Goal: Task Accomplishment & Management: Complete application form

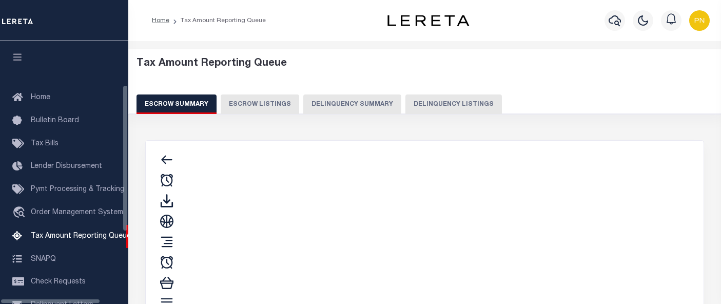
select select "100"
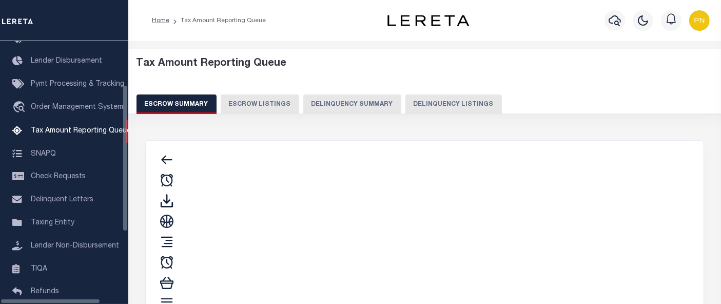
select select "100"
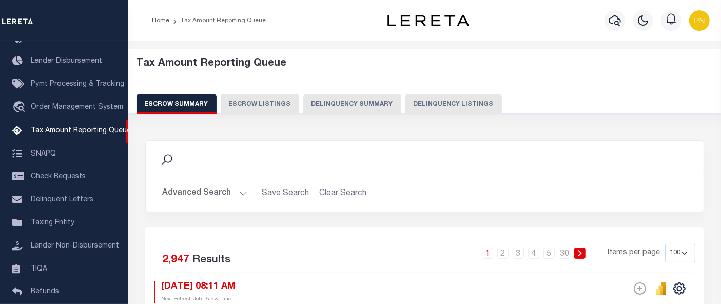
click at [443, 103] on button "Delinquency Listings" at bounding box center [453, 103] width 96 height 19
select select "100"
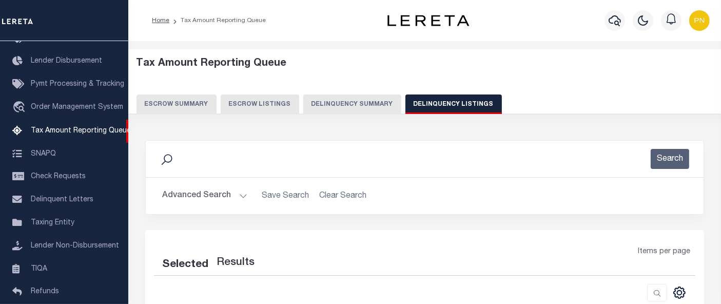
select select "100"
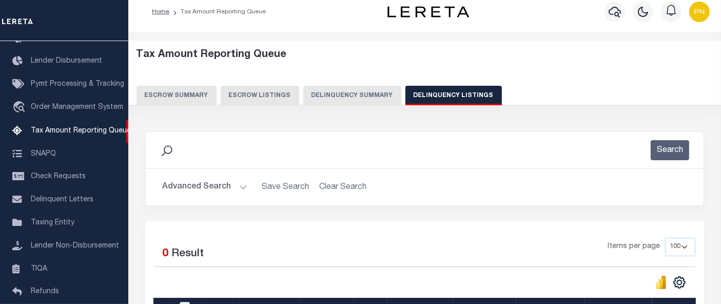
scroll to position [0, 0]
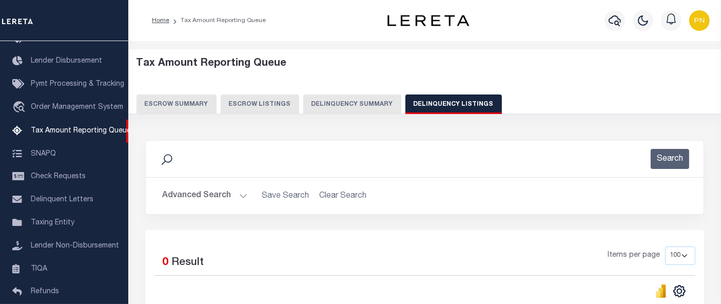
click at [534, 80] on div "Tax Amount Reporting Queue Escrow Summary Escrow Listings Delinquency Summary" at bounding box center [424, 85] width 577 height 56
click at [328, 16] on div "Home Tax Amount Reporting Queue" at bounding box center [262, 21] width 237 height 22
click at [206, 196] on button "Advanced Search" at bounding box center [204, 196] width 85 height 20
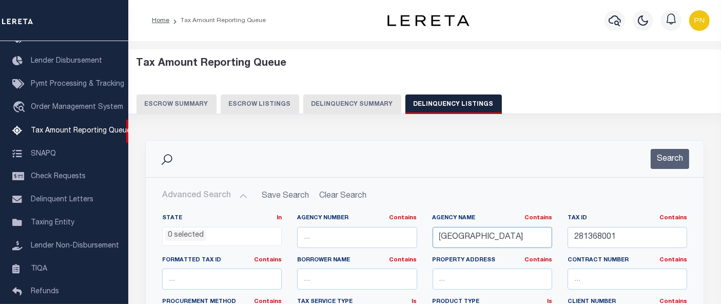
drag, startPoint x: 511, startPoint y: 240, endPoint x: 399, endPoint y: 250, distance: 113.3
paste input "CUYAHOGA"
type input "[GEOGRAPHIC_DATA]"
drag, startPoint x: 619, startPoint y: 239, endPoint x: 565, endPoint y: 237, distance: 53.9
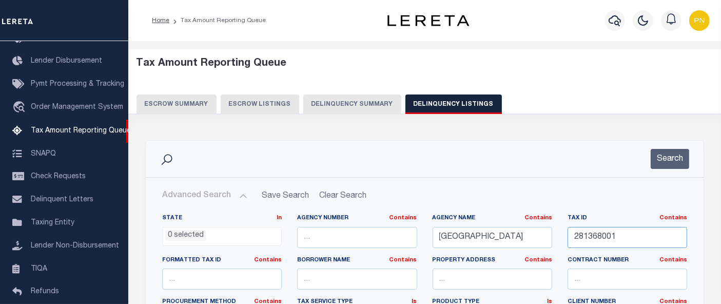
click at [565, 237] on div "Tax ID Contains Contains Is 281368001" at bounding box center [627, 235] width 135 height 42
paste input "72101144"
type input "72101144"
click at [665, 155] on button "Search" at bounding box center [669, 159] width 38 height 20
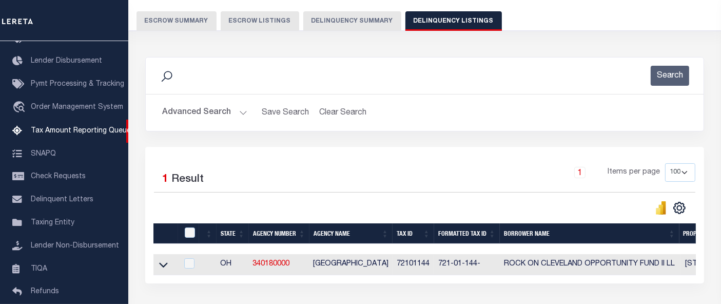
scroll to position [114, 0]
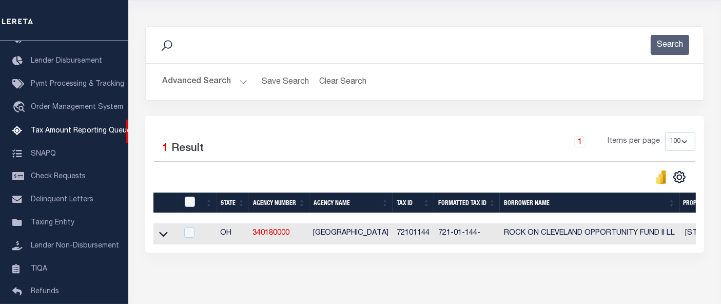
drag, startPoint x: 164, startPoint y: 233, endPoint x: 235, endPoint y: 219, distance: 72.2
click at [164, 233] on icon at bounding box center [163, 233] width 9 height 11
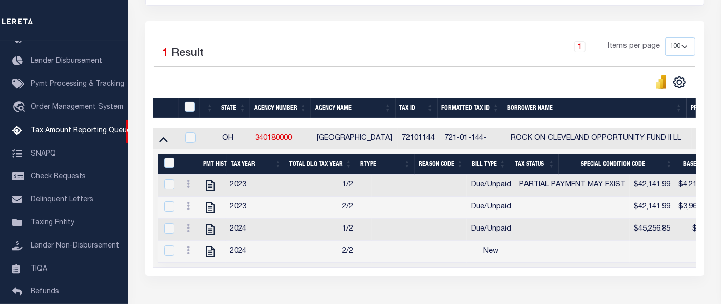
scroll to position [228, 0]
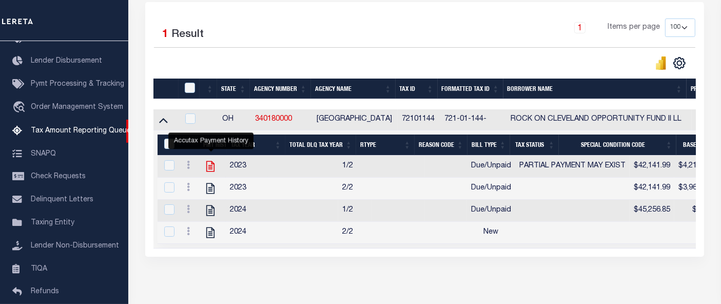
click at [212, 168] on icon "" at bounding box center [210, 166] width 13 height 13
checkbox input "true"
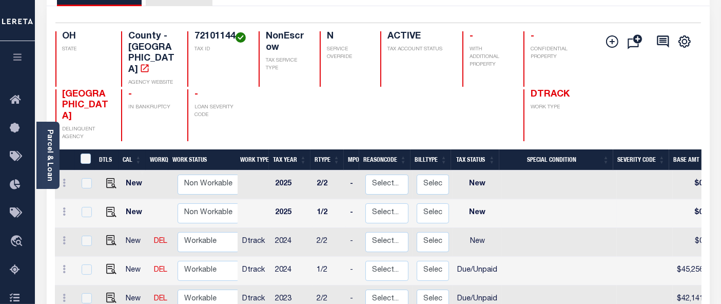
scroll to position [114, 0]
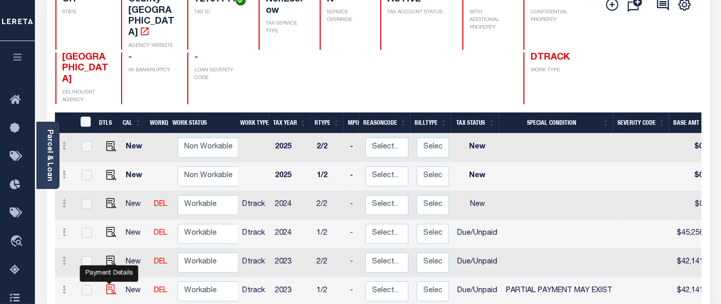
click at [109, 284] on img "" at bounding box center [111, 289] width 10 height 10
checkbox input "true"
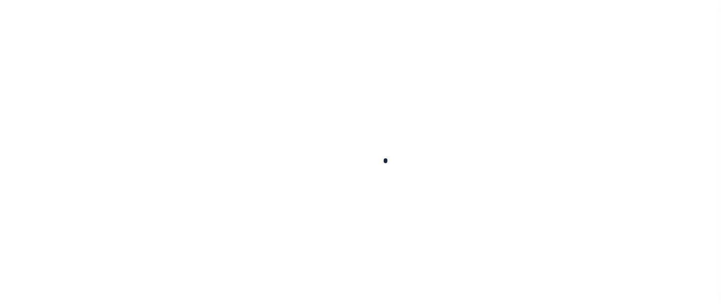
checkbox input "false"
type textarea "See 1/2 2024 attachment -bj"
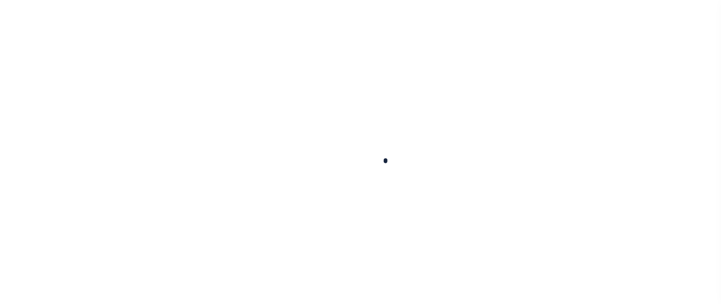
type input "[DATE]"
select select "DUE"
select select "15"
type input "$42,141.99"
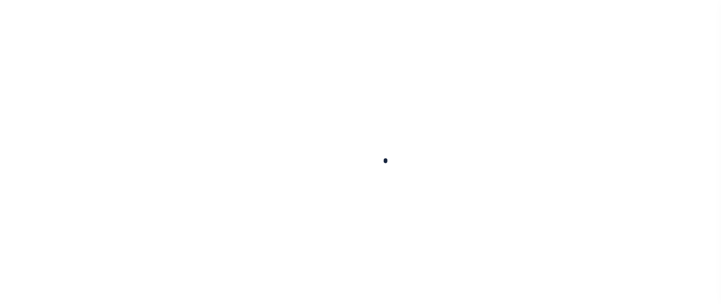
type input "$4,212.18"
type input "$3,511.84"
type input "$42,351.72"
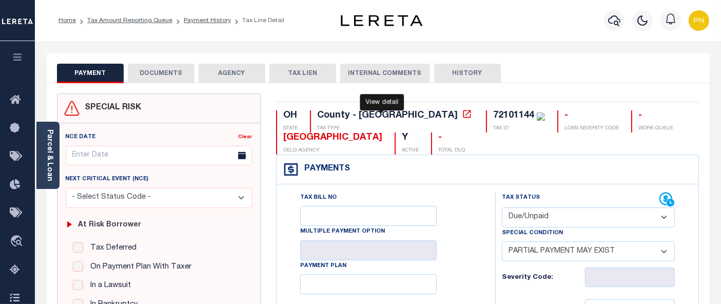
click at [463, 116] on icon at bounding box center [467, 114] width 8 height 8
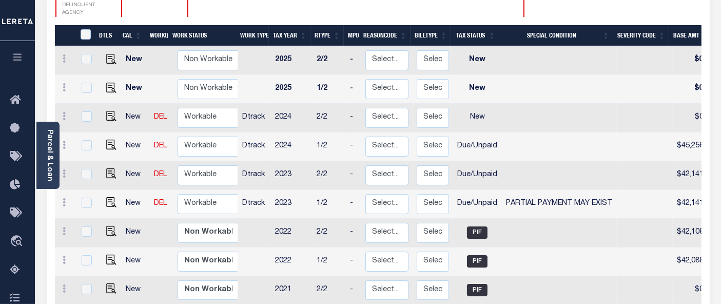
scroll to position [202, 0]
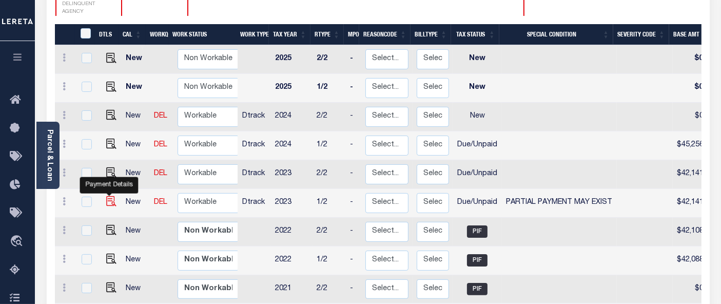
click at [108, 196] on img "" at bounding box center [111, 201] width 10 height 10
checkbox input "true"
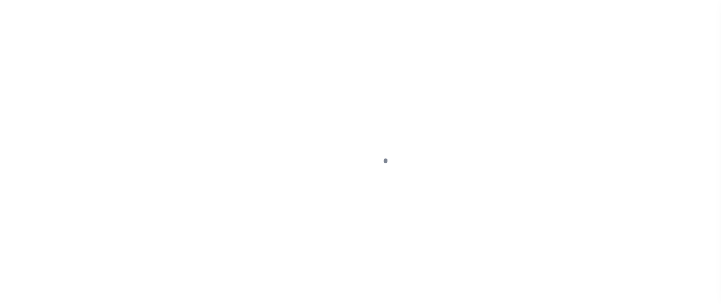
select select "DUE"
select select "15"
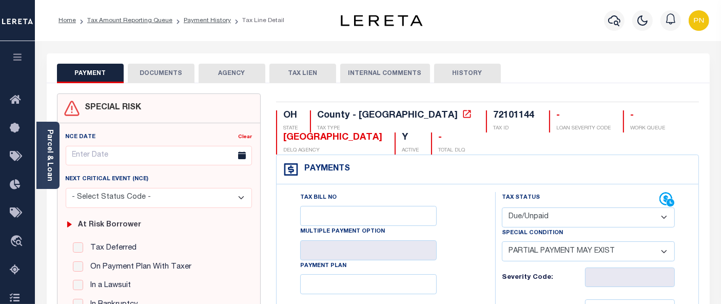
scroll to position [171, 0]
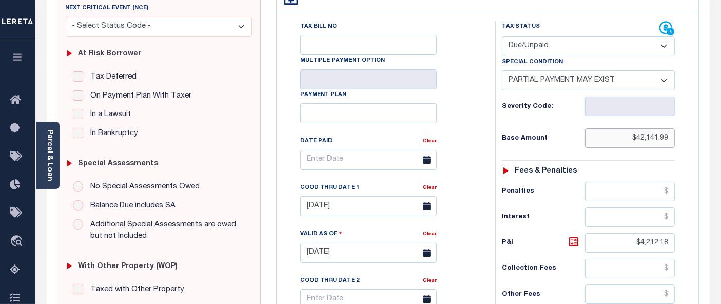
drag, startPoint x: 638, startPoint y: 136, endPoint x: 671, endPoint y: 140, distance: 33.5
click at [671, 140] on input "$42,141.99" at bounding box center [630, 137] width 90 height 19
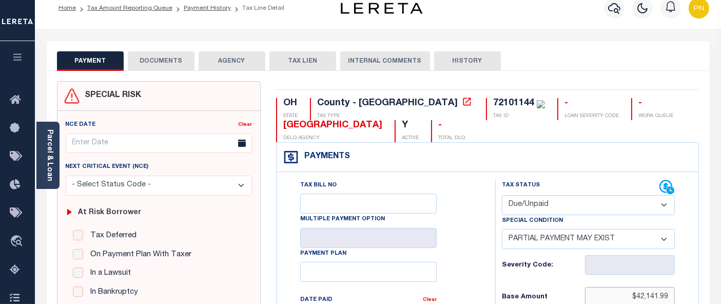
scroll to position [0, 0]
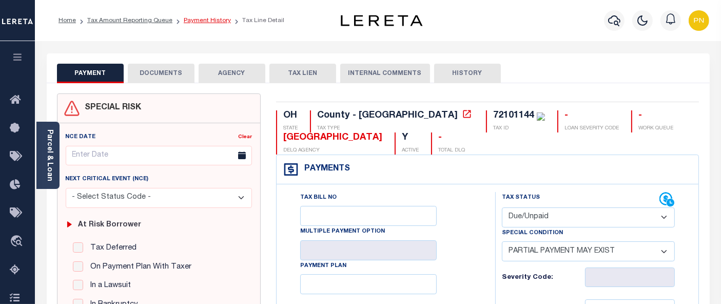
click at [213, 19] on link "Payment History" at bounding box center [207, 20] width 47 height 6
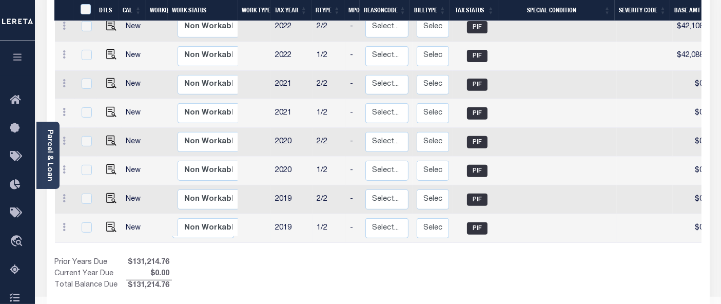
scroll to position [414, 0]
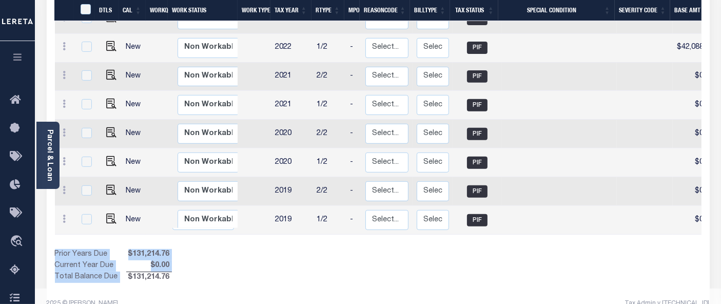
drag, startPoint x: 176, startPoint y: 267, endPoint x: 126, endPoint y: 263, distance: 50.4
click at [126, 263] on div "Prior Years Due $131,214.76 Current Year Due $0.00 Total Balance Due $131,214.76" at bounding box center [216, 266] width 323 height 34
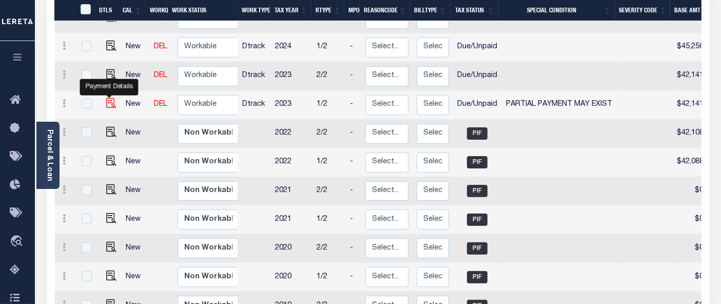
click at [111, 98] on img "" at bounding box center [111, 103] width 10 height 10
checkbox input "true"
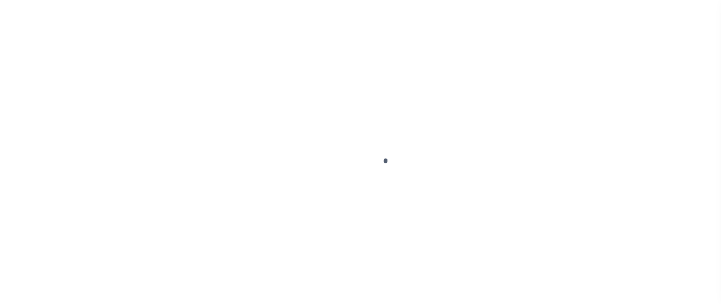
select select "DUE"
select select "15"
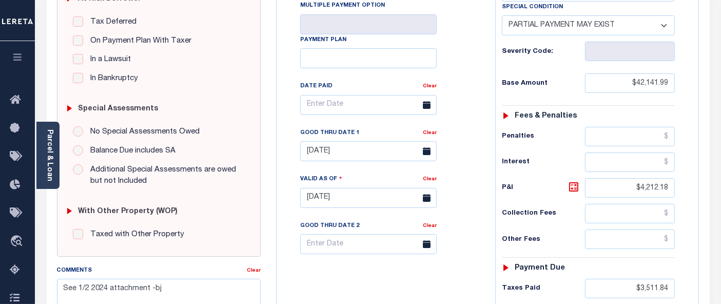
scroll to position [228, 0]
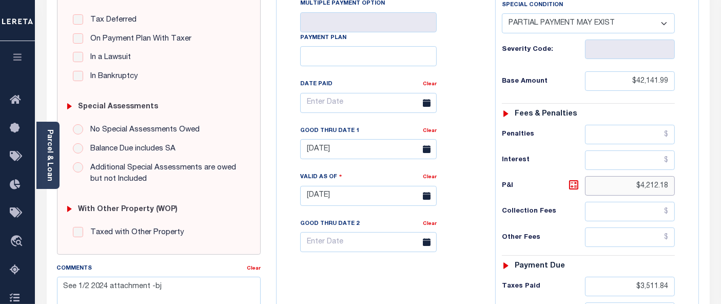
drag, startPoint x: 640, startPoint y: 185, endPoint x: 681, endPoint y: 180, distance: 41.4
click at [680, 180] on div "Tax Status Status - Select Status Code -" at bounding box center [591, 190] width 193 height 453
type input "$"
type input "[DATE]"
type input "$.00"
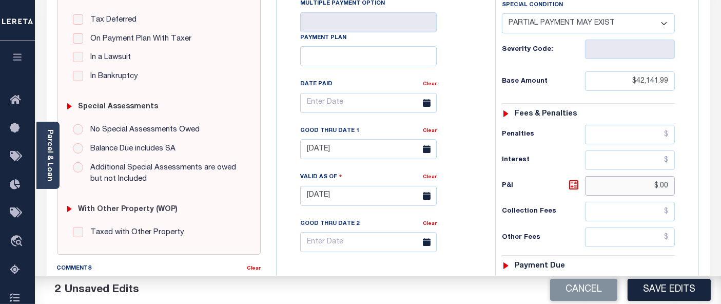
scroll to position [342, 0]
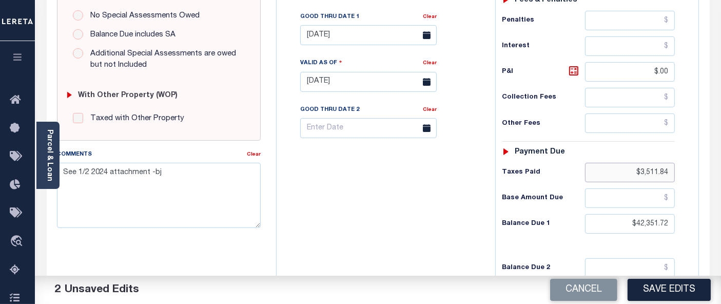
drag, startPoint x: 641, startPoint y: 171, endPoint x: 672, endPoint y: 173, distance: 31.9
click at [672, 172] on input "$3,511.84" at bounding box center [630, 172] width 90 height 19
type input "$.00"
drag, startPoint x: 655, startPoint y: 221, endPoint x: 670, endPoint y: 222, distance: 14.9
click at [655, 221] on input "$42,351.72" at bounding box center [630, 223] width 90 height 19
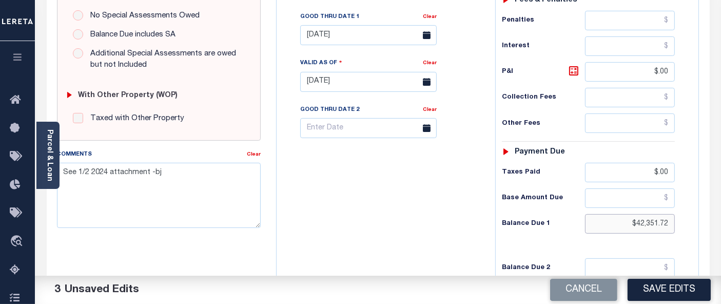
click at [659, 221] on input "$42,351.72" at bounding box center [630, 223] width 90 height 19
paste input "141.99"
type input "$42,141.99"
click at [575, 72] on icon at bounding box center [573, 71] width 6 height 6
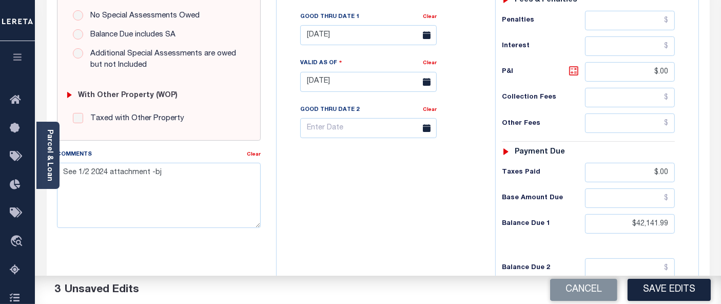
type input "$0.00"
click at [361, 37] on input "04/30/2025" at bounding box center [368, 35] width 136 height 20
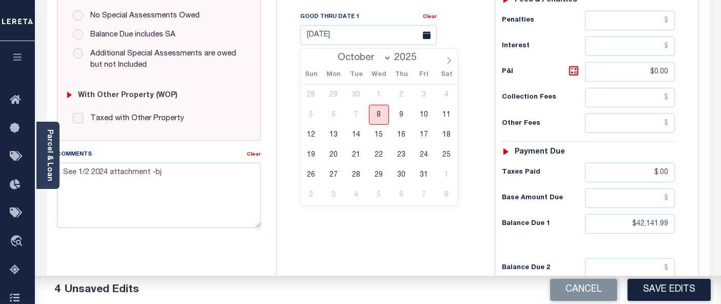
click at [378, 115] on span "8" at bounding box center [379, 115] width 20 height 20
type input "[DATE]"
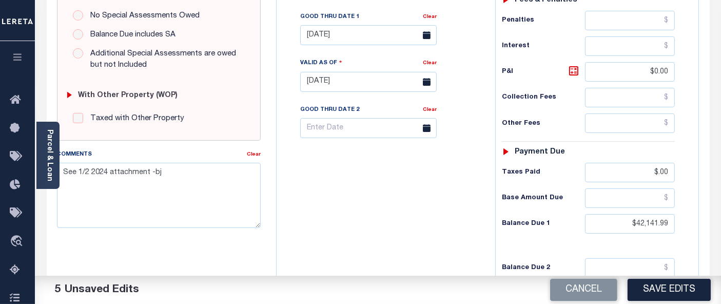
click at [427, 249] on div "Tax Bill No Multiple Payment Option Payment Plan Clear" at bounding box center [383, 76] width 208 height 453
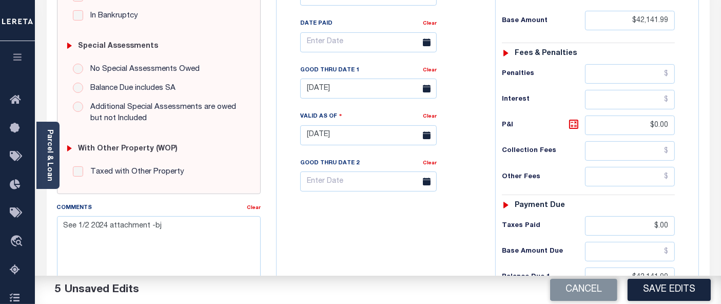
scroll to position [228, 0]
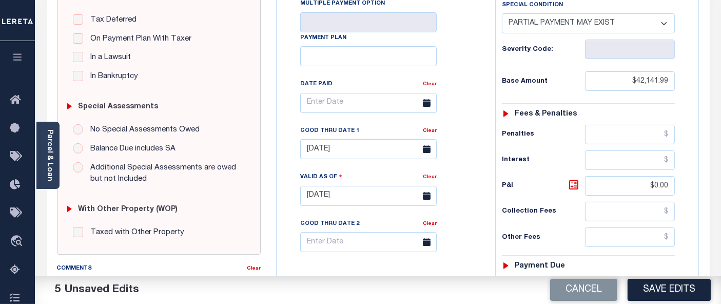
click at [652, 27] on select "-- Select Special Condition -- 3RD PARTY TAX LIEN AGENCY TAX LIEN (A.K.A Inside…" at bounding box center [588, 23] width 173 height 20
select select "0"
click at [502, 14] on select "-- Select Special Condition -- 3RD PARTY TAX LIEN AGENCY TAX LIEN (A.K.A Inside…" at bounding box center [588, 23] width 173 height 20
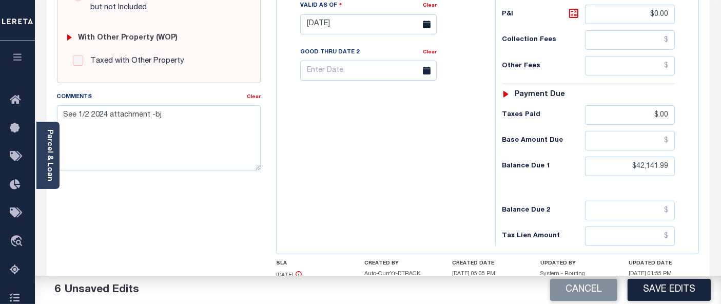
scroll to position [399, 0]
click at [186, 114] on textarea "See 1/2 2024 attachment -bj" at bounding box center [159, 138] width 204 height 65
paste textarea "[DATE] - as the P&I breakdown not available, total P&I is updated in [DATE] 2/2…"
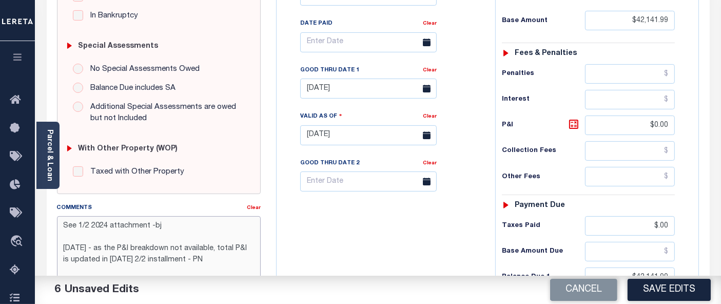
scroll to position [228, 0]
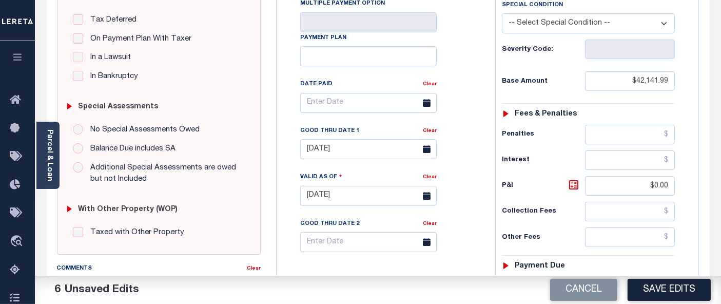
type textarea "See 1/2 2024 attachment -bj 10/08/2025 - as the P&I breakdown not available, to…"
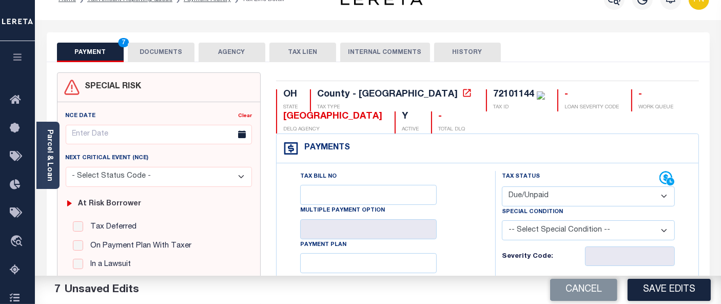
scroll to position [0, 0]
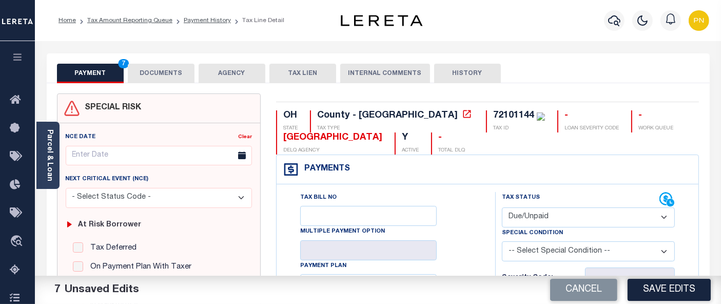
click at [163, 70] on button "DOCUMENTS" at bounding box center [161, 73] width 67 height 19
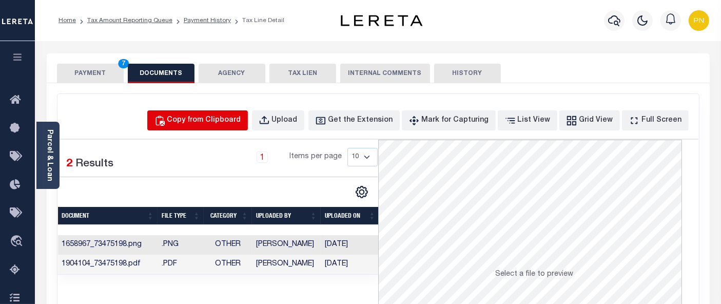
click at [216, 118] on div "Copy from Clipboard" at bounding box center [204, 120] width 74 height 11
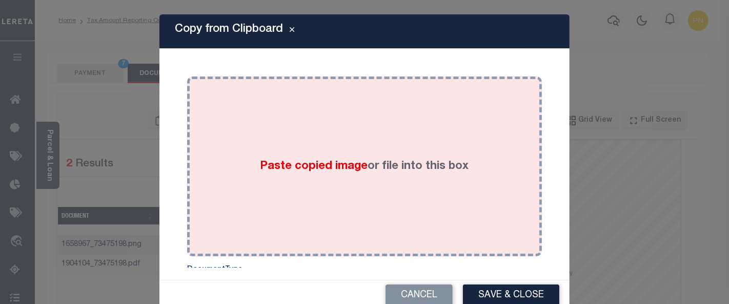
click at [348, 132] on div "Paste copied image or file into this box" at bounding box center [365, 166] width 340 height 164
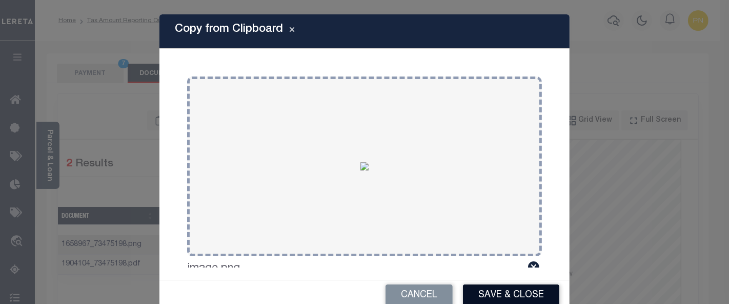
click at [475, 295] on button "Save & Close" at bounding box center [511, 295] width 96 height 22
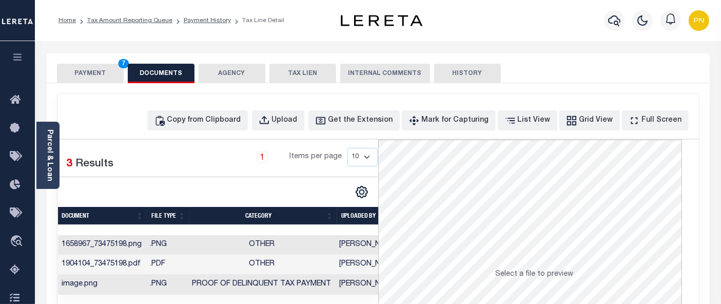
drag, startPoint x: 102, startPoint y: 69, endPoint x: 106, endPoint y: 75, distance: 8.1
click at [102, 69] on button "PAYMENT 7" at bounding box center [90, 73] width 67 height 19
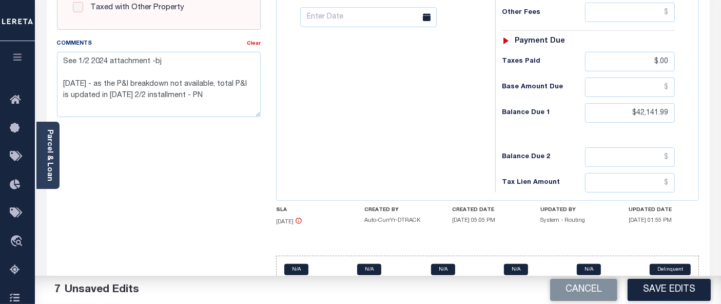
scroll to position [455, 0]
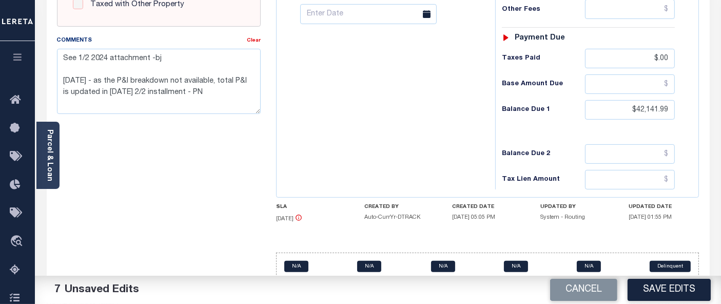
drag, startPoint x: 669, startPoint y: 286, endPoint x: 662, endPoint y: 279, distance: 10.2
click at [669, 285] on button "Save Edits" at bounding box center [668, 290] width 83 height 22
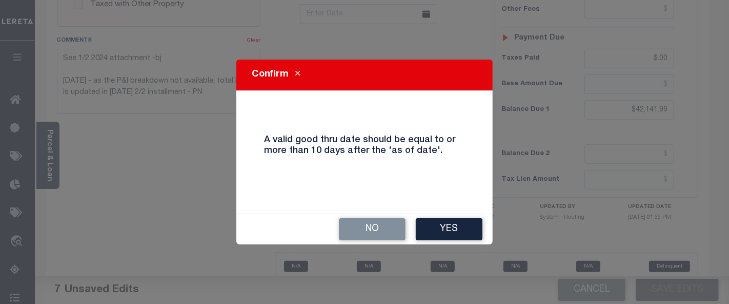
click at [440, 228] on button "Yes" at bounding box center [449, 229] width 67 height 22
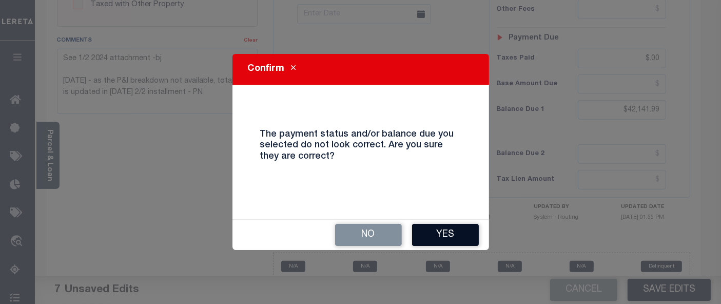
click at [444, 230] on button "Yes" at bounding box center [445, 235] width 67 height 22
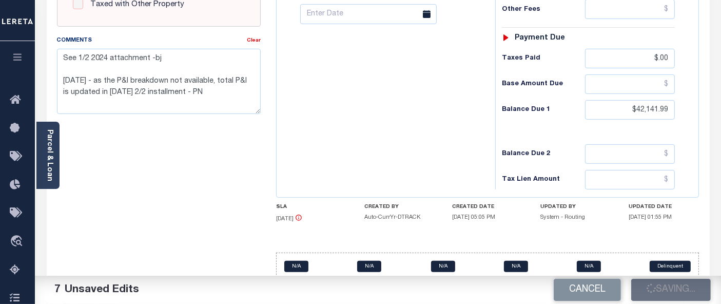
checkbox input "false"
type textarea "See 1/2 2024 attachment -bj 10/08/2025 - as the P&I breakdown not available, to…"
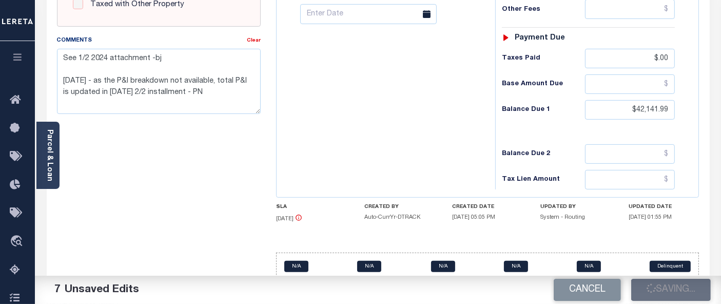
type input "$42,141.99"
type input "$0"
type input "$42,141.99"
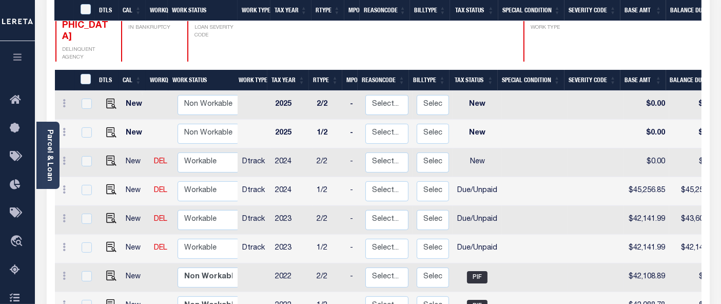
scroll to position [228, 0]
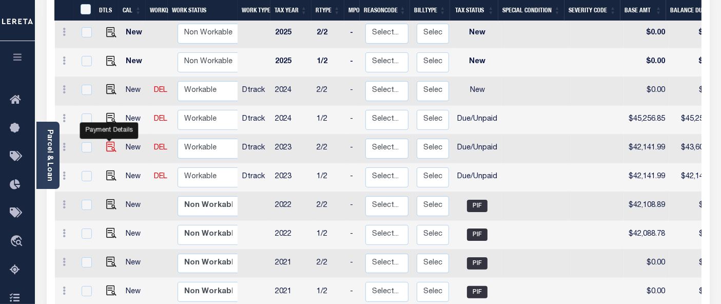
click at [107, 142] on img "" at bounding box center [111, 147] width 10 height 10
checkbox input "true"
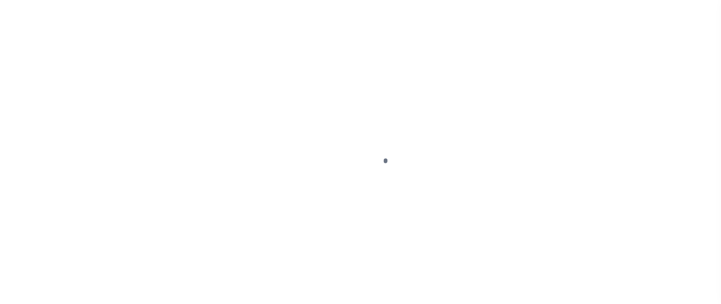
select select "DUE"
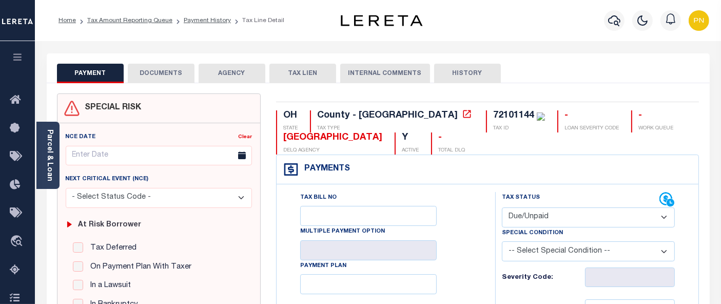
click at [178, 69] on button "DOCUMENTS" at bounding box center [161, 73] width 67 height 19
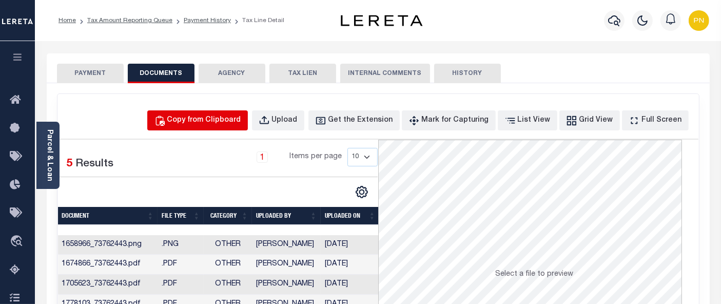
click at [211, 116] on div "Copy from Clipboard" at bounding box center [204, 120] width 74 height 11
select select "POP"
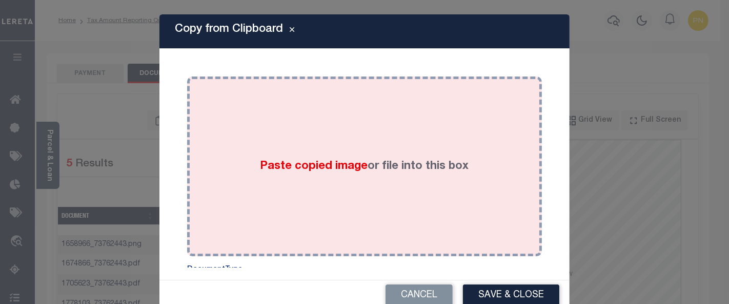
click at [309, 116] on div "Paste copied image or file into this box" at bounding box center [365, 166] width 340 height 164
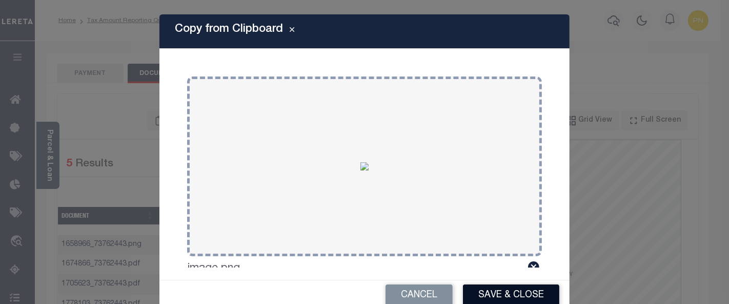
click at [509, 289] on button "Save & Close" at bounding box center [511, 295] width 96 height 22
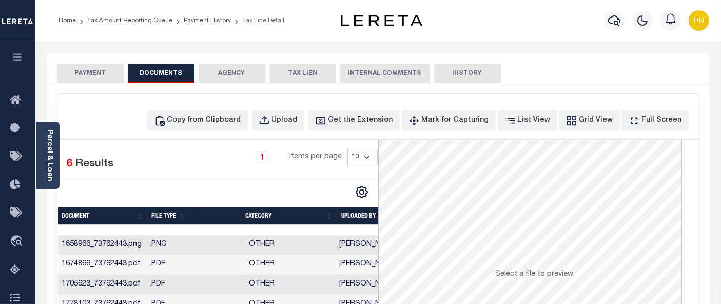
click at [93, 73] on button "PAYMENT" at bounding box center [90, 73] width 67 height 19
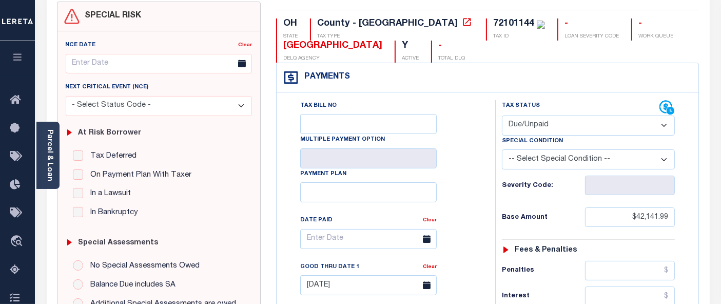
scroll to position [171, 0]
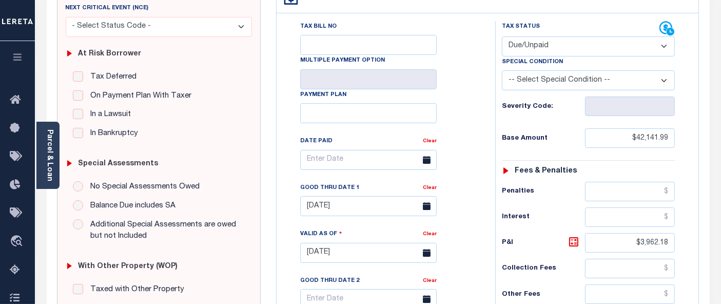
click at [623, 78] on select "-- Select Special Condition -- 3RD PARTY TAX LIEN AGENCY TAX LIEN (A.K.A Inside…" at bounding box center [588, 80] width 173 height 20
select select "15"
type input "[DATE]"
click at [486, 108] on div "Tax Bill No Multiple Payment Option Payment Plan Clear" at bounding box center [383, 247] width 208 height 453
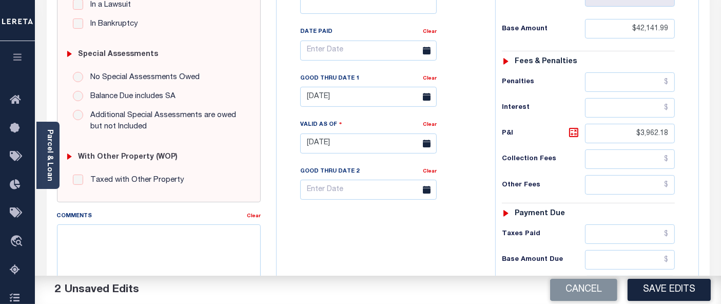
scroll to position [285, 0]
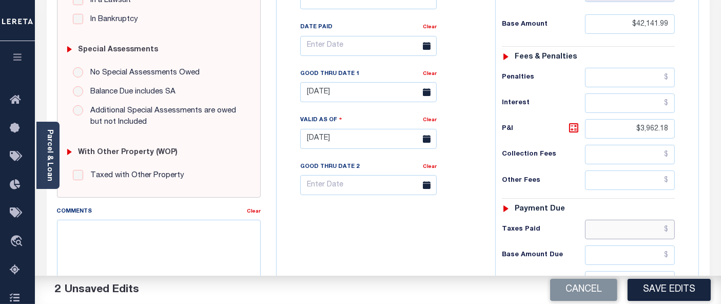
click at [670, 228] on input "text" at bounding box center [630, 229] width 90 height 19
paste input "10,226.04"
type input "$10,226.04"
click at [441, 232] on div "Tax Bill No Multiple Payment Option Payment Plan Clear" at bounding box center [383, 133] width 208 height 453
drag, startPoint x: 642, startPoint y: 126, endPoint x: 691, endPoint y: 128, distance: 49.8
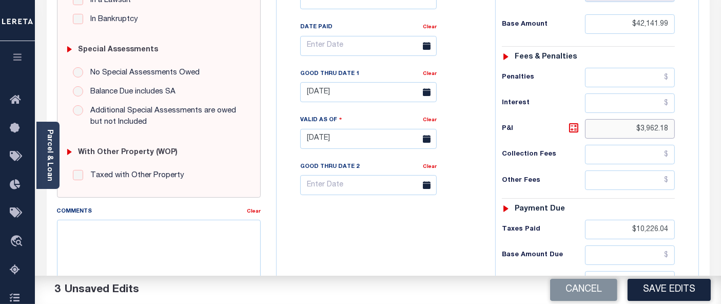
click at [691, 128] on div "Tax Status Status" at bounding box center [591, 133] width 208 height 453
type input "$.00"
click at [447, 229] on div "Tax Bill No Multiple Payment Option Payment Plan Clear" at bounding box center [383, 133] width 208 height 453
click at [378, 99] on body "Home Tax Amount Reporting Queue Payment History Tax Line Detail Profile" at bounding box center [360, 102] width 721 height 775
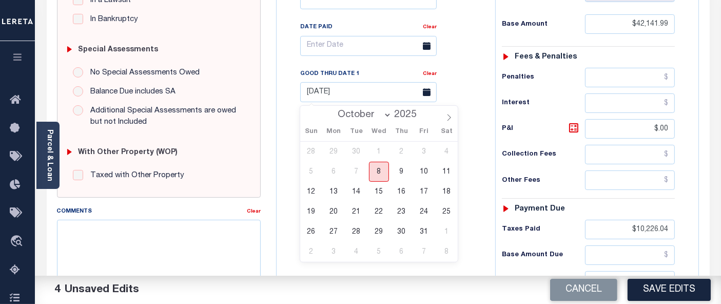
click at [381, 166] on span "8" at bounding box center [379, 172] width 20 height 20
type input "10/08/2025"
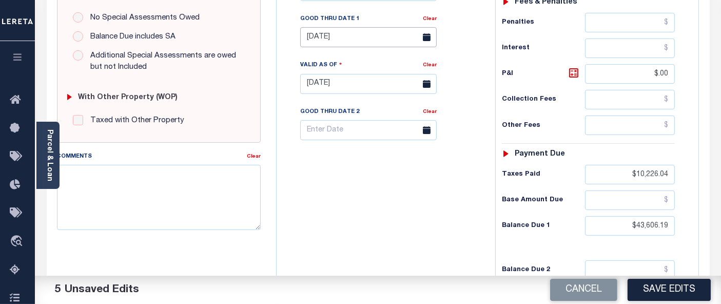
scroll to position [342, 0]
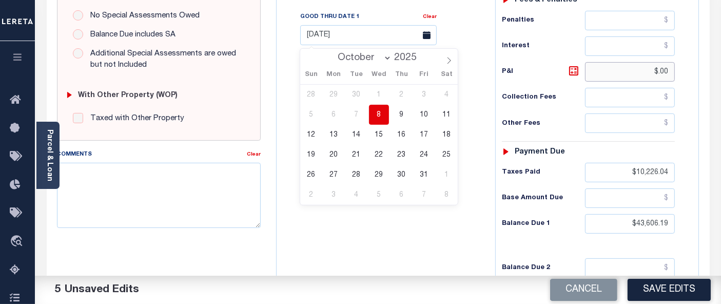
click at [669, 70] on input "$.00" at bounding box center [630, 71] width 90 height 19
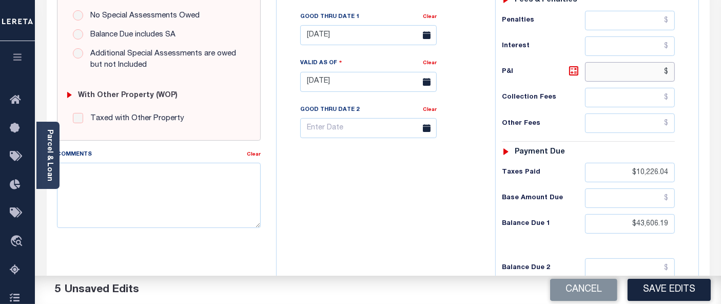
paste input "8,178.4"
type input "$8,178.40"
click at [410, 187] on div "Tax Bill No Multiple Payment Option Payment Plan Clear" at bounding box center [383, 76] width 208 height 453
drag, startPoint x: 641, startPoint y: 72, endPoint x: 668, endPoint y: 72, distance: 26.7
click at [668, 72] on input "$8,178.40" at bounding box center [630, 71] width 90 height 19
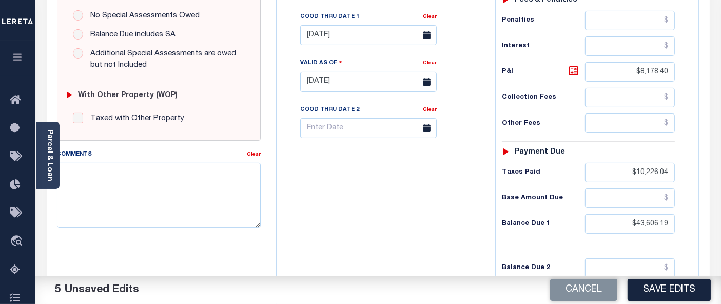
click at [339, 201] on div "Tax Bill No Multiple Payment Option Payment Plan Clear" at bounding box center [383, 76] width 208 height 453
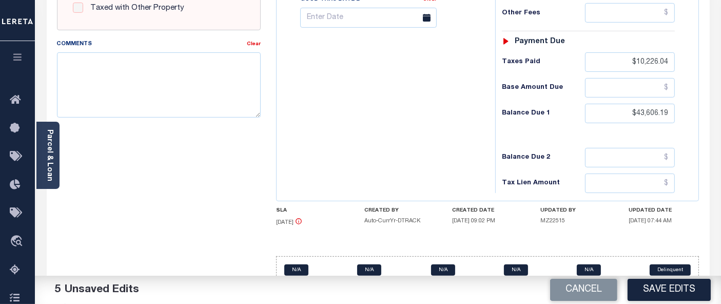
scroll to position [455, 0]
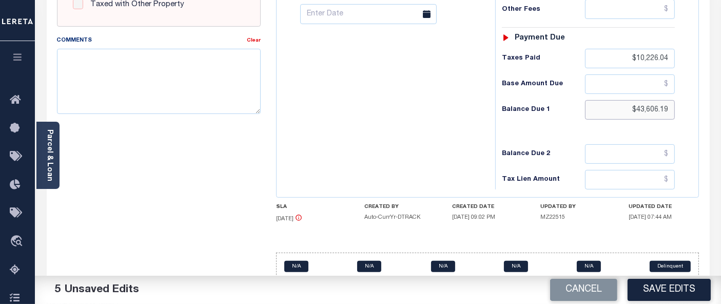
drag, startPoint x: 637, startPoint y: 106, endPoint x: 674, endPoint y: 110, distance: 37.2
click at [674, 110] on input "$43,606.19" at bounding box center [630, 109] width 90 height 19
paste input "0,094.35"
type input "$40,094.35"
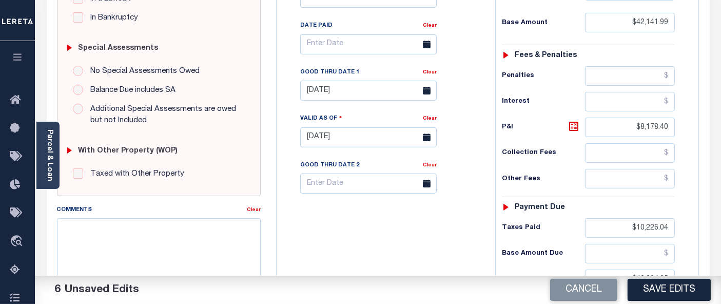
scroll to position [285, 0]
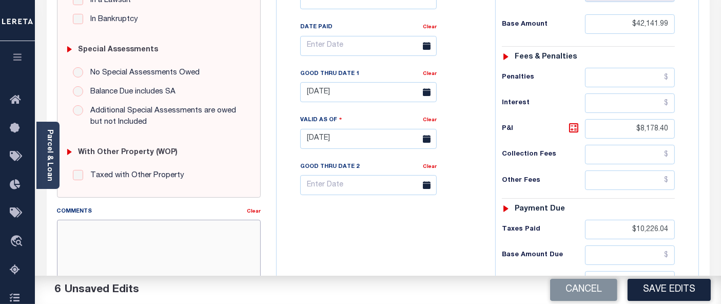
click at [208, 237] on textarea "Comments" at bounding box center [159, 252] width 204 height 65
paste textarea "10/08/2025 - as the P&I breakdown not available, total P&I is updated in 2023 2…"
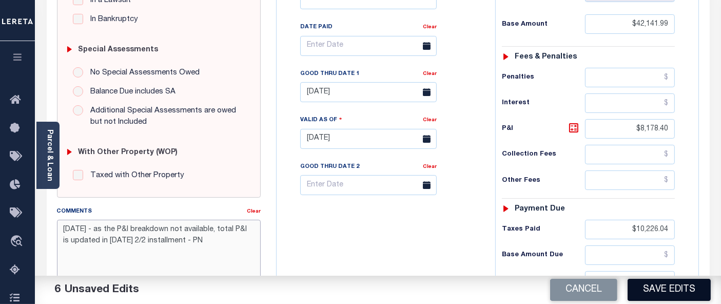
type textarea "10/08/2025 - as the P&I breakdown not available, total P&I is updated in 2023 2…"
click at [676, 292] on button "Save Edits" at bounding box center [668, 290] width 83 height 22
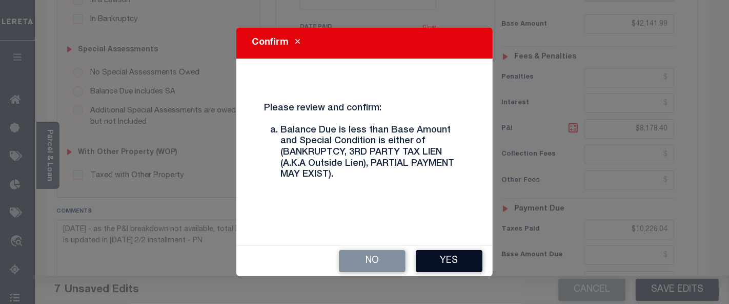
click at [450, 267] on button "Yes" at bounding box center [449, 261] width 67 height 22
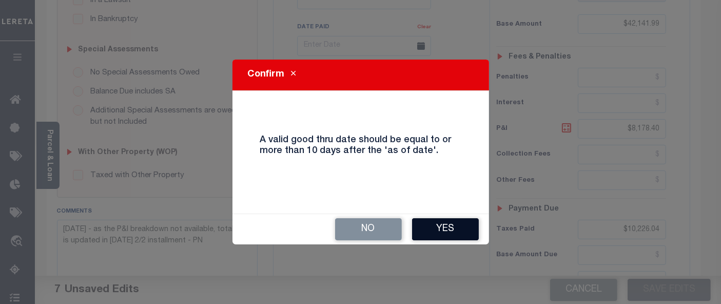
click at [459, 230] on button "Yes" at bounding box center [445, 229] width 67 height 22
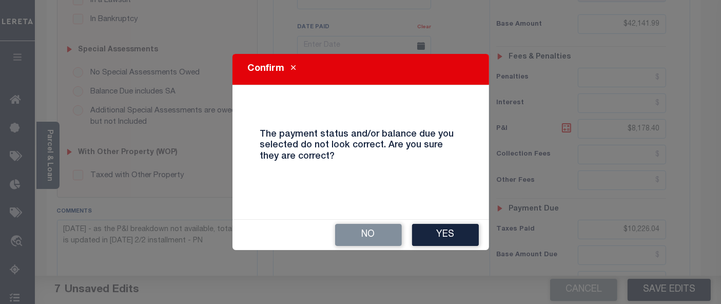
click at [459, 230] on button "Yes" at bounding box center [445, 235] width 67 height 22
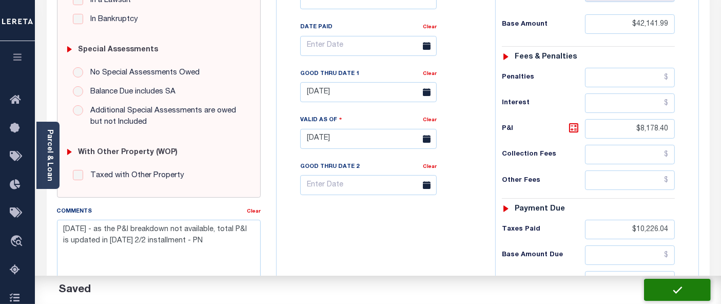
checkbox input "false"
type input "$42,141.99"
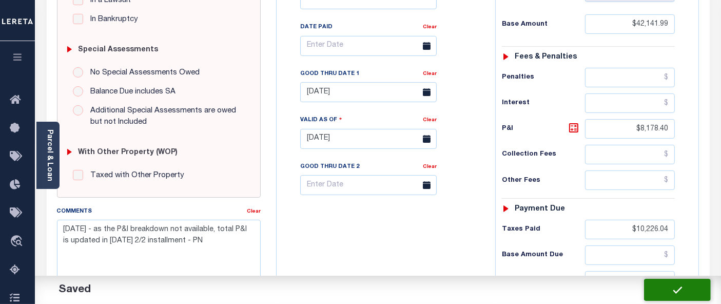
type input "$8,178.4"
type input "$10,226.04"
type input "$40,094.35"
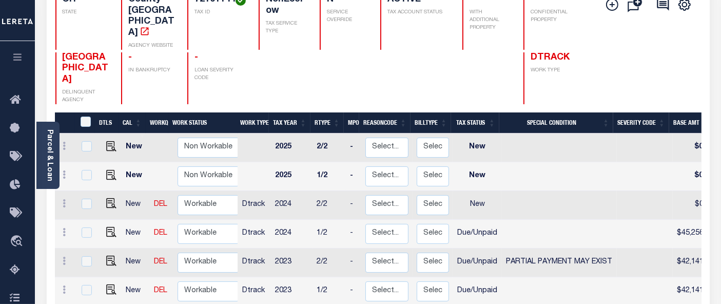
scroll to position [2, 0]
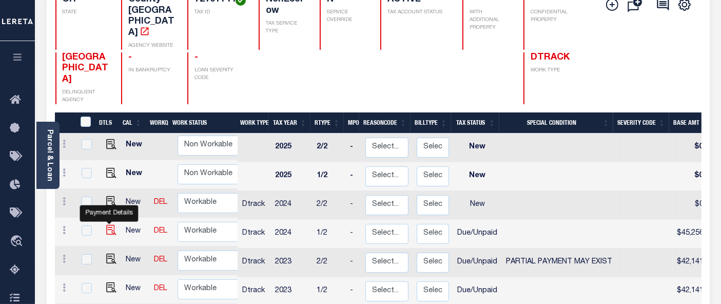
click at [107, 225] on img "" at bounding box center [111, 230] width 10 height 10
checkbox input "true"
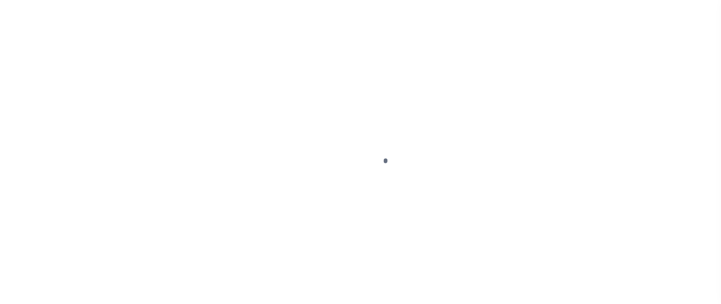
select select "DUE"
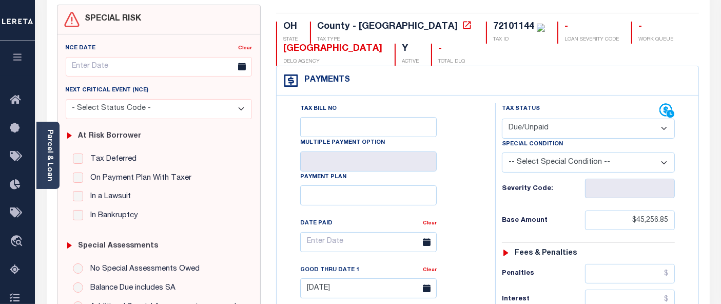
scroll to position [171, 0]
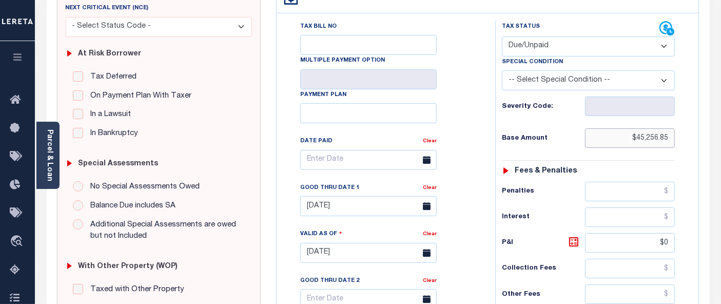
drag, startPoint x: 639, startPoint y: 138, endPoint x: 676, endPoint y: 138, distance: 37.4
click at [676, 138] on div "Tax Status Status - Select Status Code -" at bounding box center [591, 247] width 193 height 453
drag, startPoint x: 669, startPoint y: 140, endPoint x: 639, endPoint y: 139, distance: 30.3
click at [639, 139] on input "$45,256.85" at bounding box center [630, 137] width 90 height 19
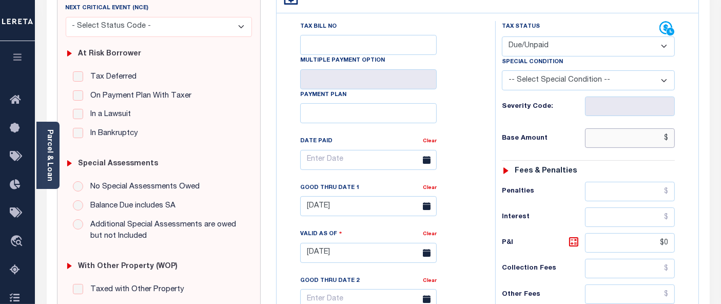
paste input "45,254.59"
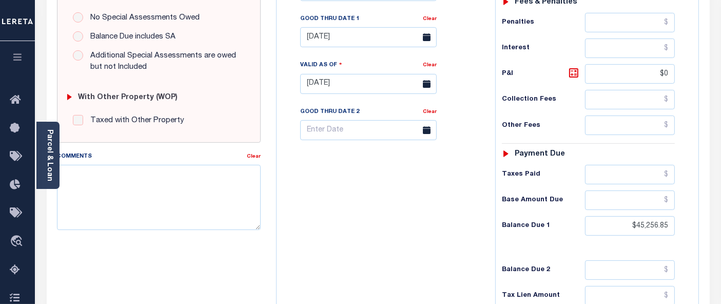
scroll to position [342, 0]
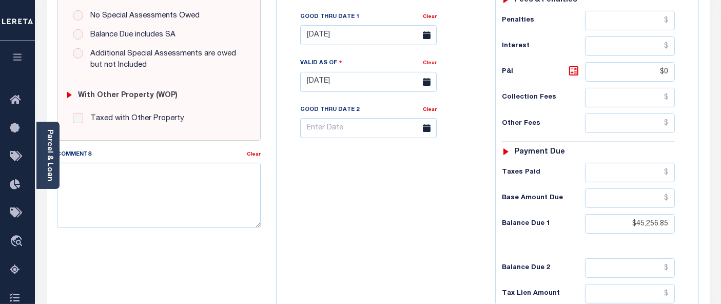
type input "$45,254.59"
type input "[DATE]"
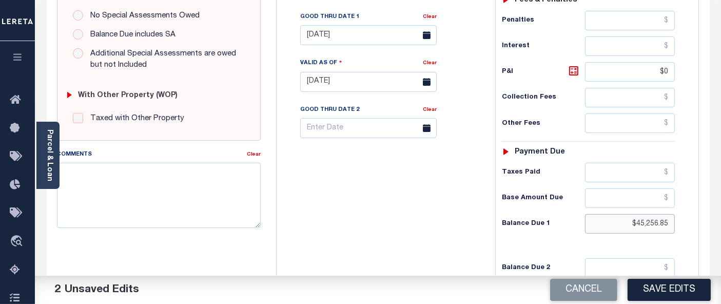
drag, startPoint x: 639, startPoint y: 221, endPoint x: 670, endPoint y: 222, distance: 31.3
click at [669, 222] on input "$45,256.85" at bounding box center [630, 223] width 90 height 19
paste input "45,254.59"
type input "$45,254.59"
click at [576, 67] on icon at bounding box center [573, 71] width 12 height 12
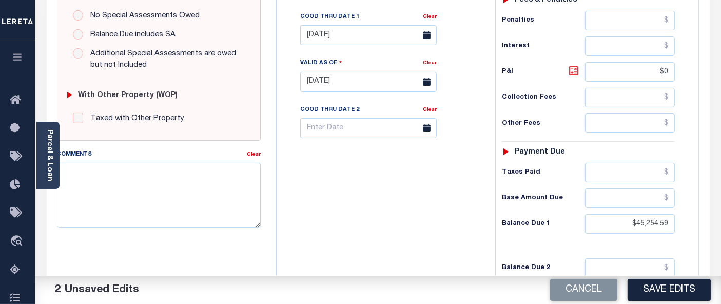
type input "$0.00"
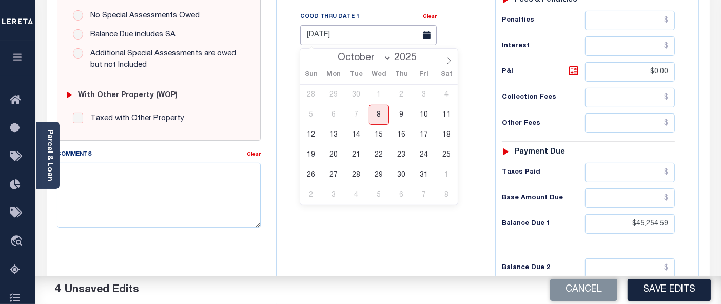
click at [375, 40] on input "04/30/2025" at bounding box center [368, 35] width 136 height 20
click at [381, 119] on span "8" at bounding box center [379, 115] width 20 height 20
type input "[DATE]"
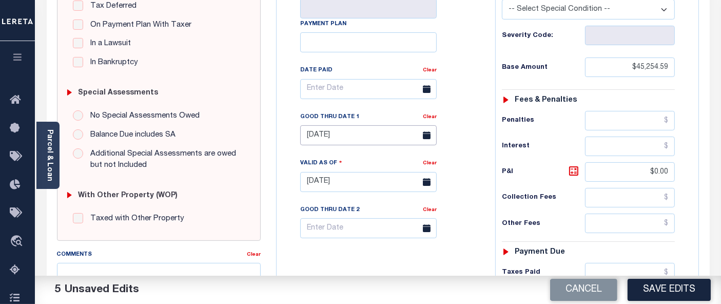
scroll to position [228, 0]
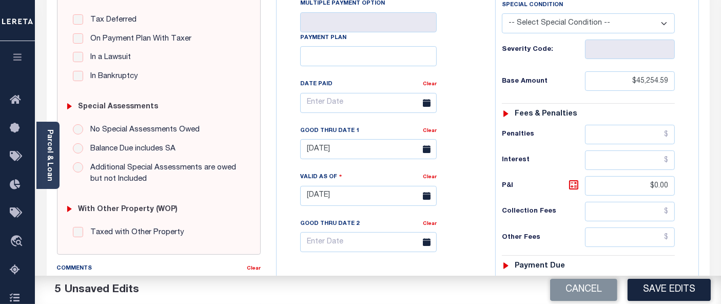
click at [259, 187] on div "NCE Date Clear Next Critical Event (NCE)" at bounding box center [158, 74] width 203 height 359
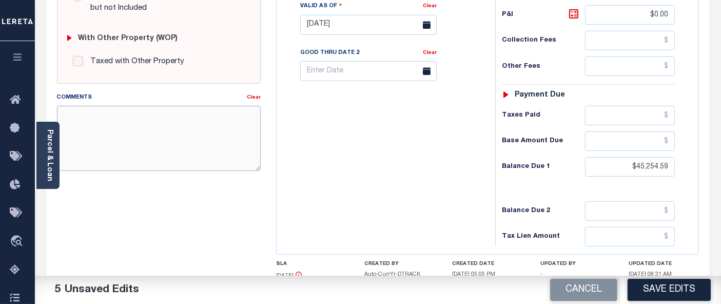
click at [165, 116] on textarea "Comments" at bounding box center [159, 138] width 204 height 65
paste textarea "10/08/2025 - as the P&I breakdown not available, total P&I is updated in 2024 2…"
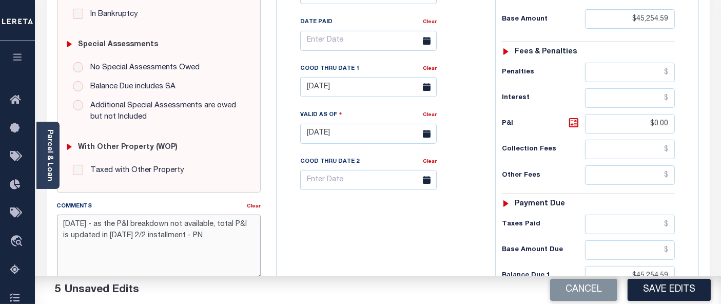
scroll to position [228, 0]
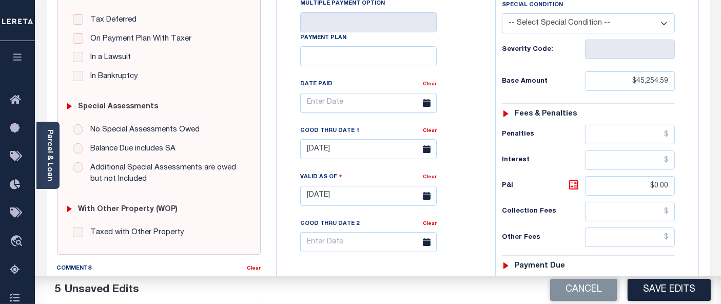
type textarea "10/08/2025 - as the P&I breakdown not available, total P&I is updated in 2024 2…"
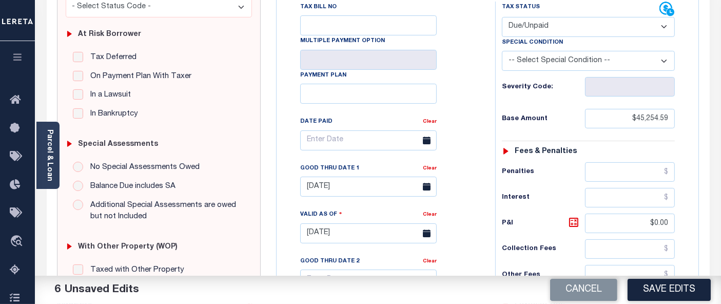
scroll to position [57, 0]
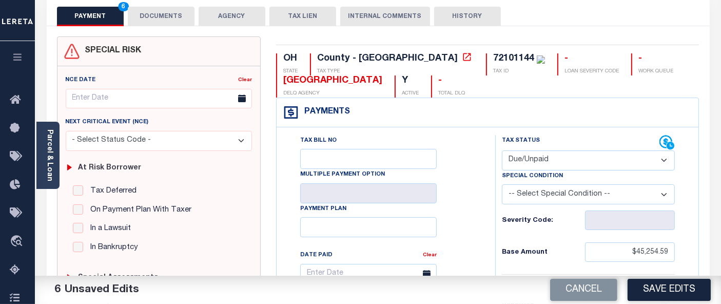
click at [163, 18] on button "DOCUMENTS" at bounding box center [161, 16] width 67 height 19
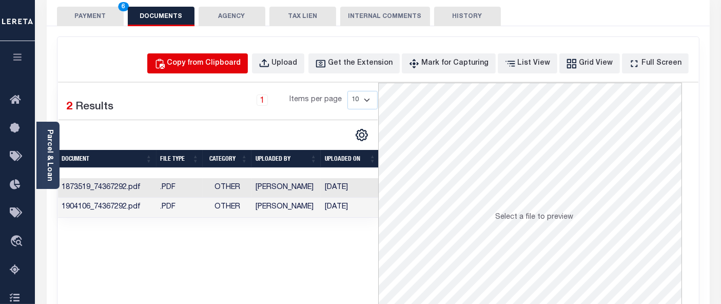
click at [216, 65] on div "Copy from Clipboard" at bounding box center [204, 63] width 74 height 11
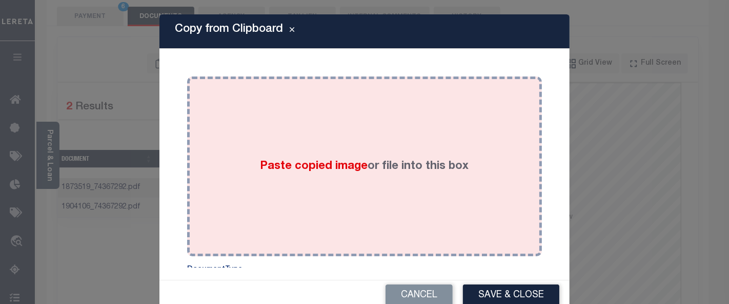
click at [325, 127] on div "Paste copied image or file into this box" at bounding box center [365, 166] width 340 height 164
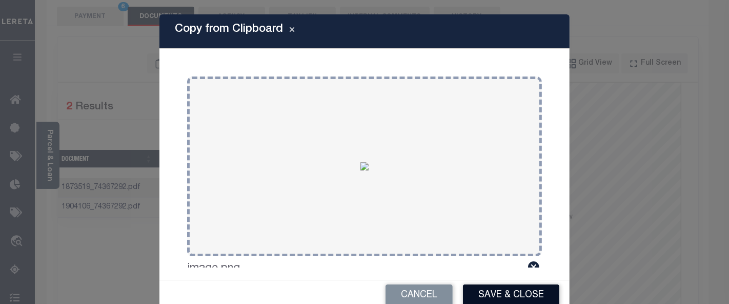
click at [497, 293] on button "Save & Close" at bounding box center [511, 295] width 96 height 22
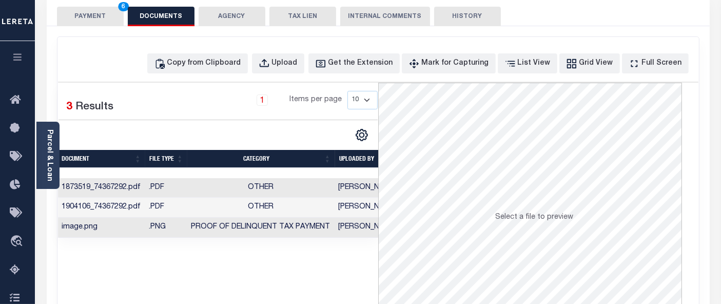
click at [98, 22] on button "PAYMENT 6" at bounding box center [90, 16] width 67 height 19
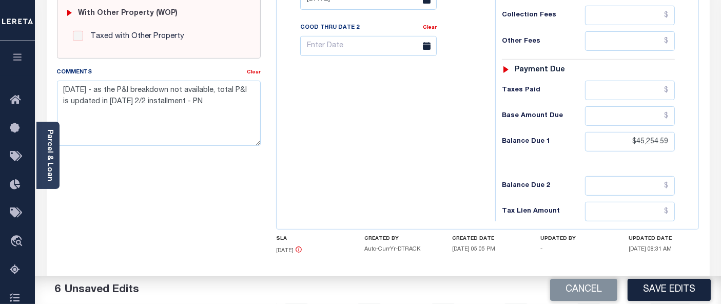
scroll to position [455, 0]
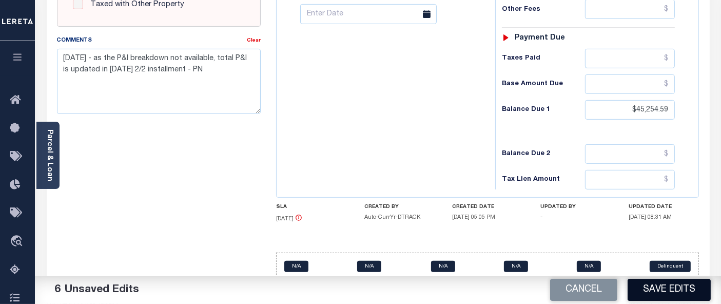
click at [660, 293] on button "Save Edits" at bounding box center [668, 290] width 83 height 22
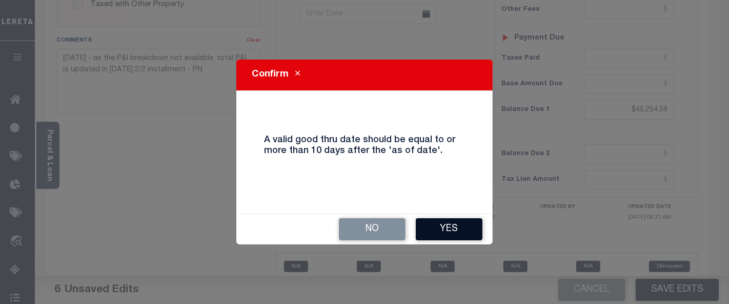
click at [444, 226] on button "Yes" at bounding box center [449, 229] width 67 height 22
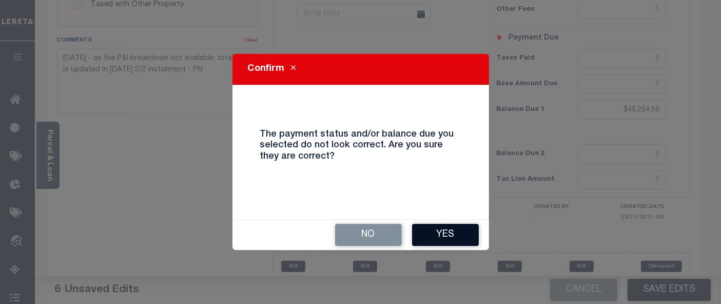
click at [431, 227] on button "Yes" at bounding box center [445, 235] width 67 height 22
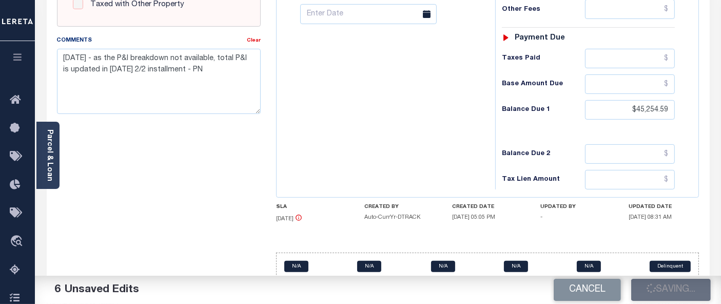
checkbox input "false"
type input "$45,254.59"
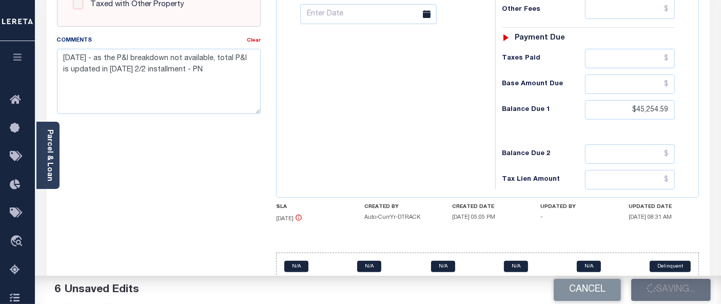
type input "$0"
type input "$45,254.59"
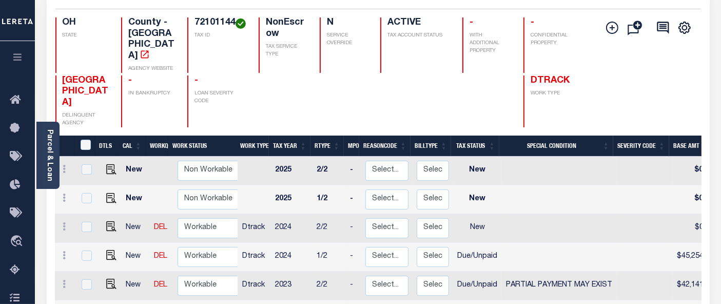
scroll to position [114, 0]
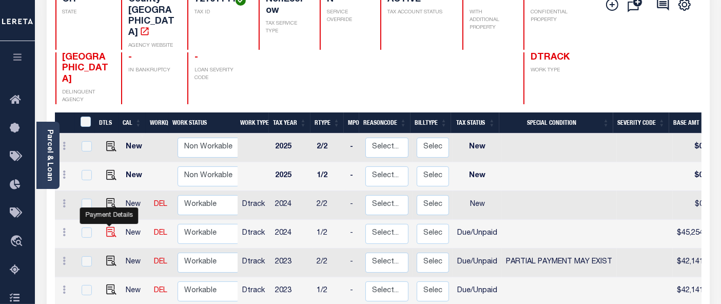
click at [109, 227] on img "" at bounding box center [111, 232] width 10 height 10
checkbox input "true"
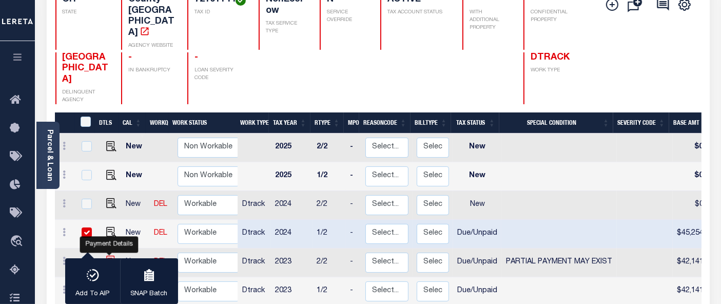
click at [110, 255] on img "" at bounding box center [111, 260] width 10 height 10
checkbox input "true"
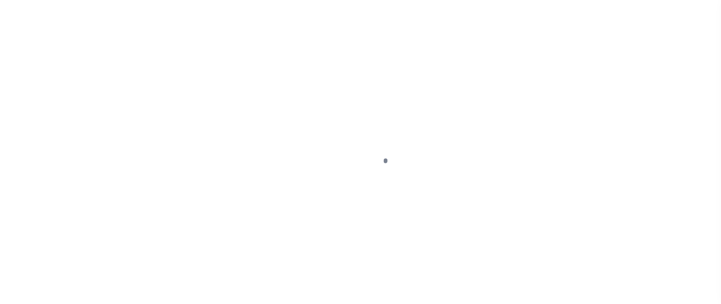
select select "DUE"
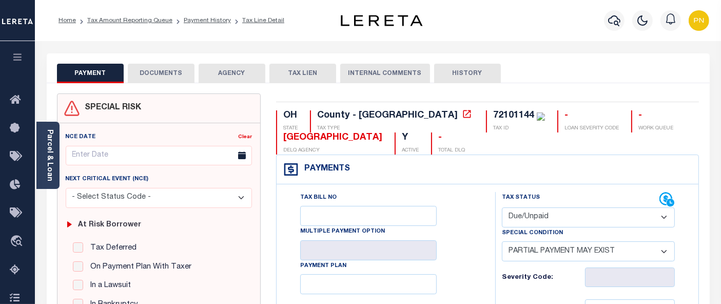
click at [603, 251] on select "-- Select Special Condition -- 3RD PARTY TAX LIEN AGENCY TAX LIEN (A.K.A Inside…" at bounding box center [588, 251] width 173 height 20
click at [502, 242] on select "-- Select Special Condition -- 3RD PARTY TAX LIEN AGENCY TAX LIEN (A.K.A Inside…" at bounding box center [588, 251] width 173 height 20
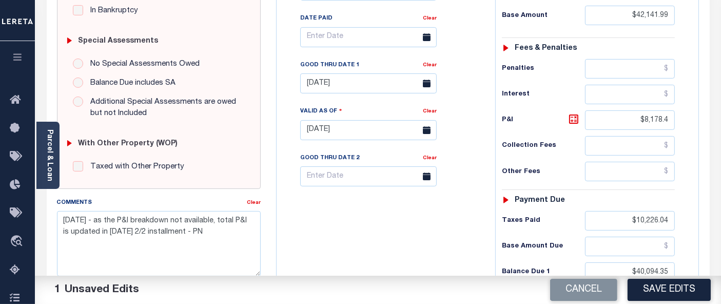
scroll to position [228, 0]
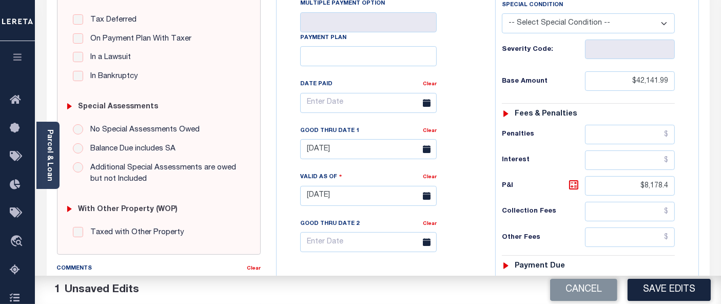
click at [629, 26] on select "-- Select Special Condition -- 3RD PARTY TAX LIEN AGENCY TAX LIEN (A.K.A Inside…" at bounding box center [588, 23] width 173 height 20
select select "15"
click at [480, 184] on div "Tax Bill No Multiple Payment Option Payment Plan Clear" at bounding box center [383, 190] width 208 height 453
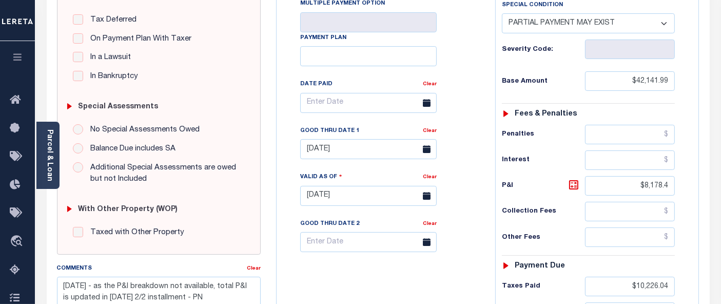
click at [473, 207] on div "Tax Bill No Multiple Payment Option Payment Plan Clear" at bounding box center [383, 108] width 193 height 288
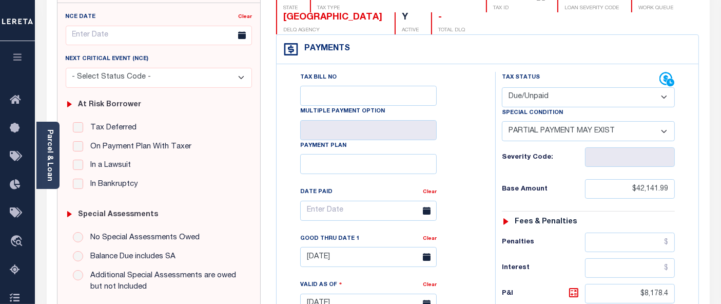
scroll to position [0, 0]
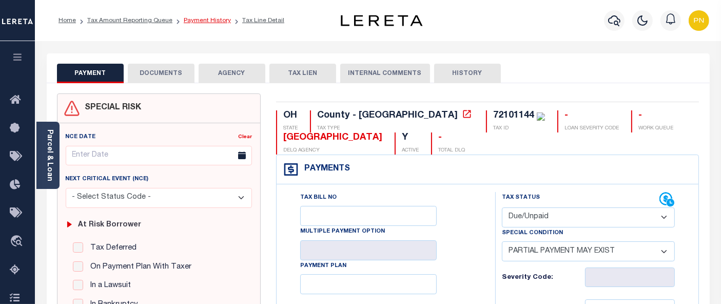
click at [195, 22] on link "Payment History" at bounding box center [207, 20] width 47 height 6
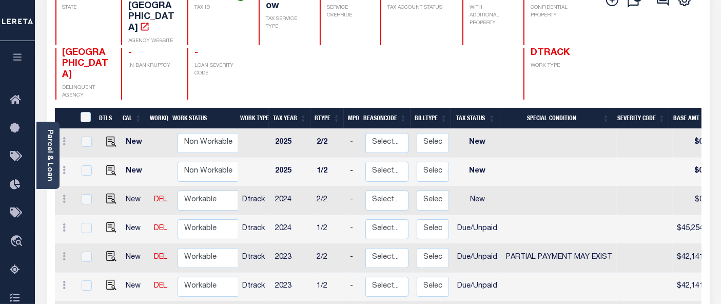
scroll to position [171, 0]
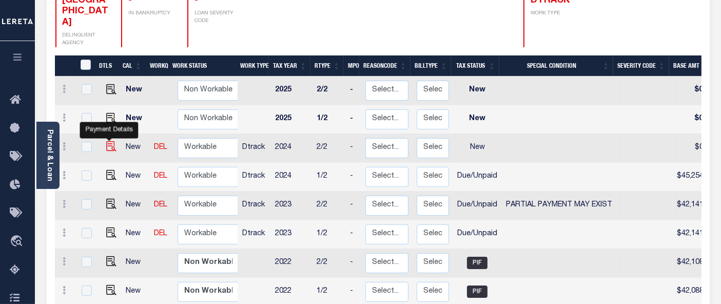
click at [108, 141] on img "" at bounding box center [111, 146] width 10 height 10
checkbox input "true"
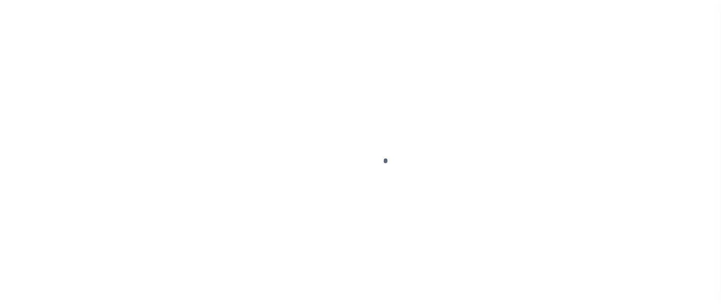
select select "NW2"
